Goal: Navigation & Orientation: Find specific page/section

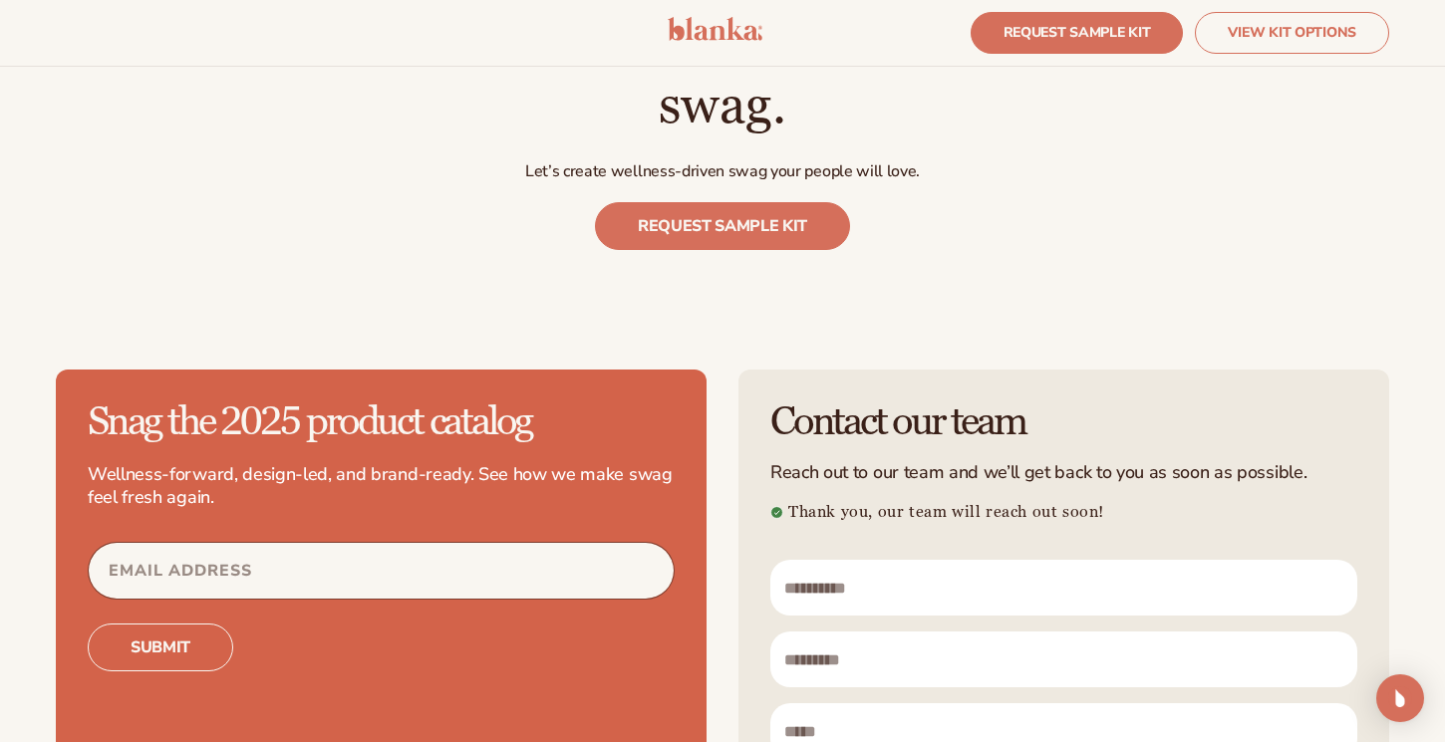
scroll to position [5485, 0]
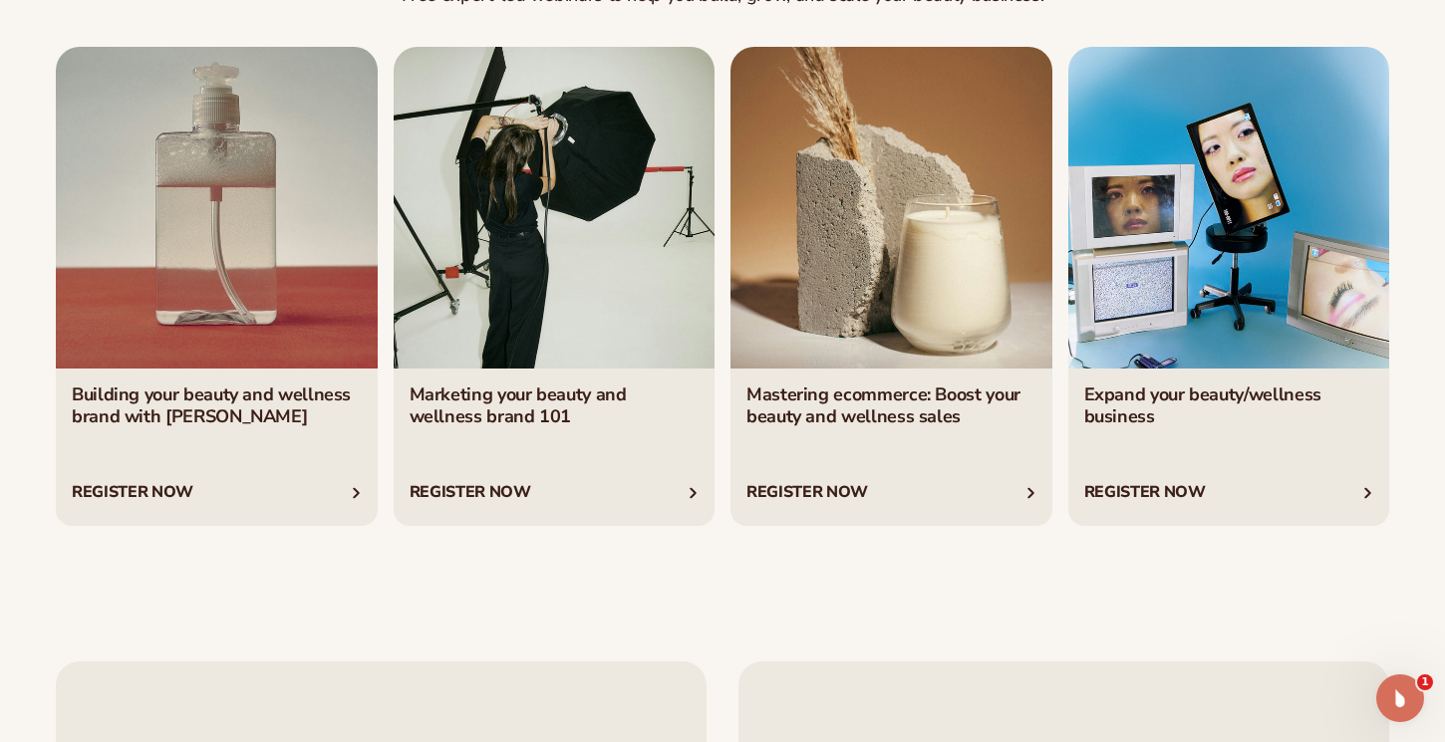
scroll to position [6929, 0]
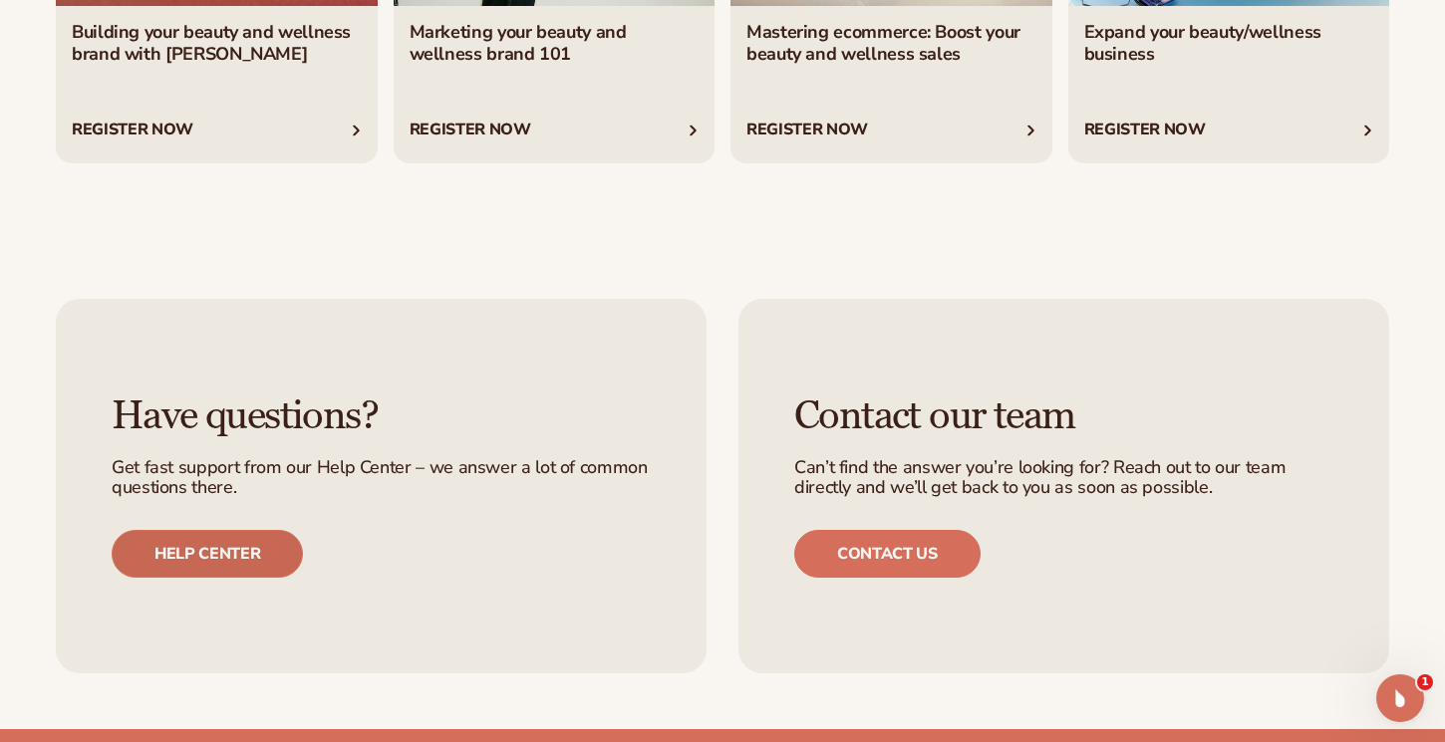
click at [180, 535] on link "Help center" at bounding box center [207, 554] width 191 height 48
click at [202, 541] on link "Help center" at bounding box center [207, 554] width 191 height 48
